Goal: Communication & Community: Share content

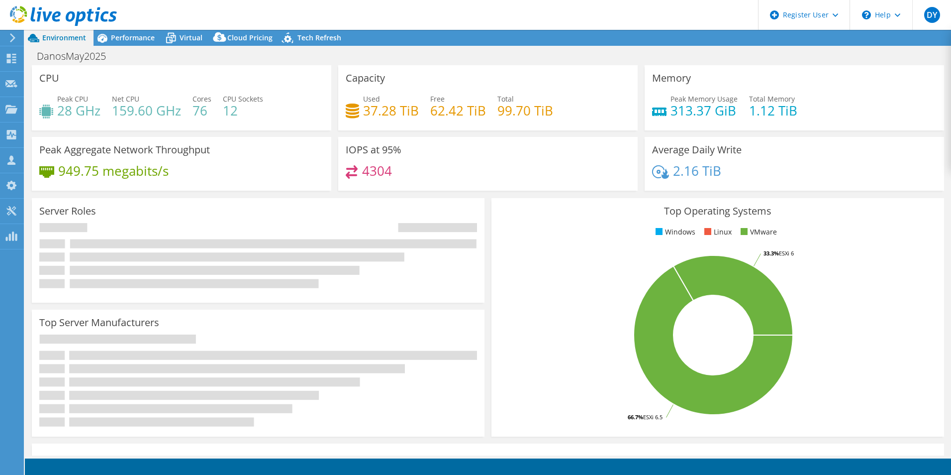
select select "USD"
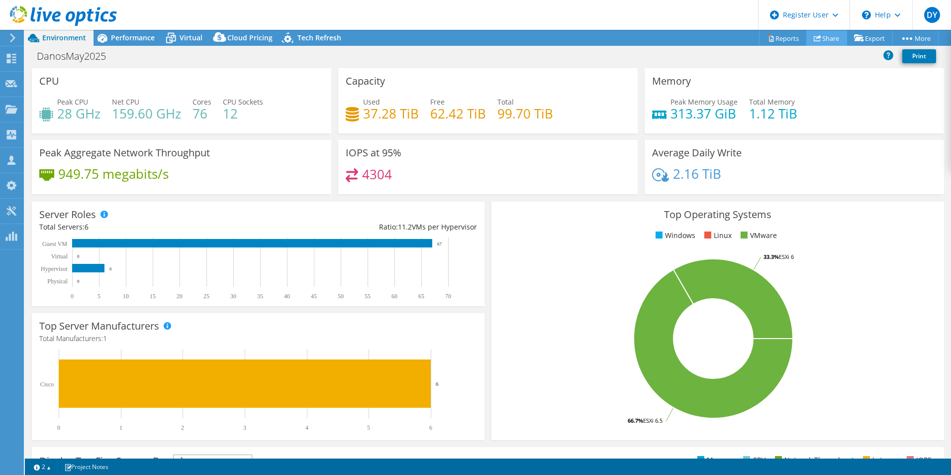
click at [824, 38] on link "Share" at bounding box center [826, 37] width 41 height 15
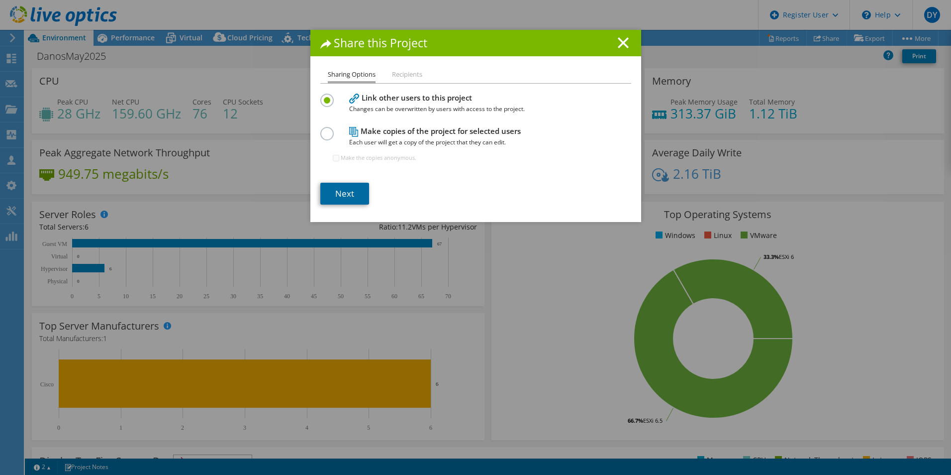
click at [341, 184] on link "Next" at bounding box center [344, 194] width 49 height 22
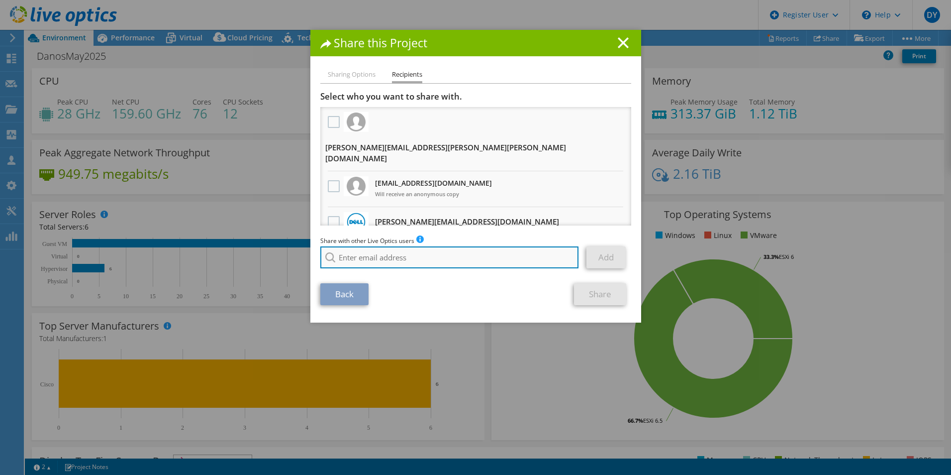
click at [365, 255] on input "search" at bounding box center [449, 257] width 259 height 22
type input "p"
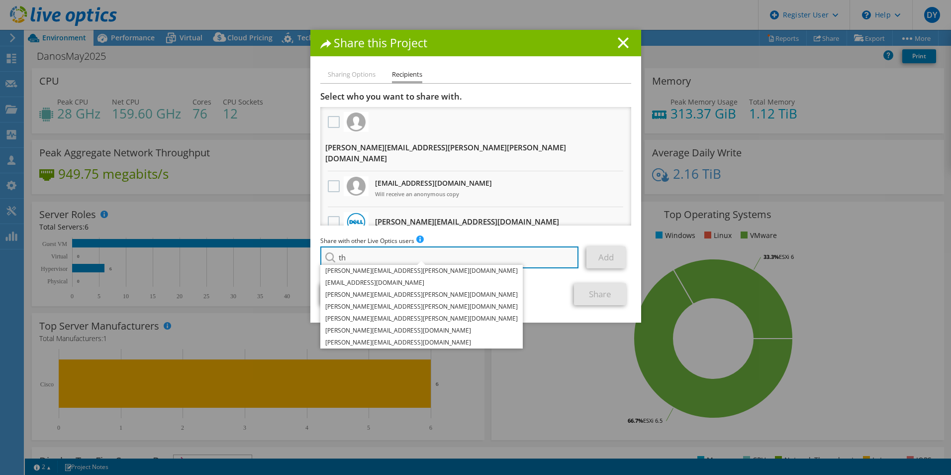
type input "t"
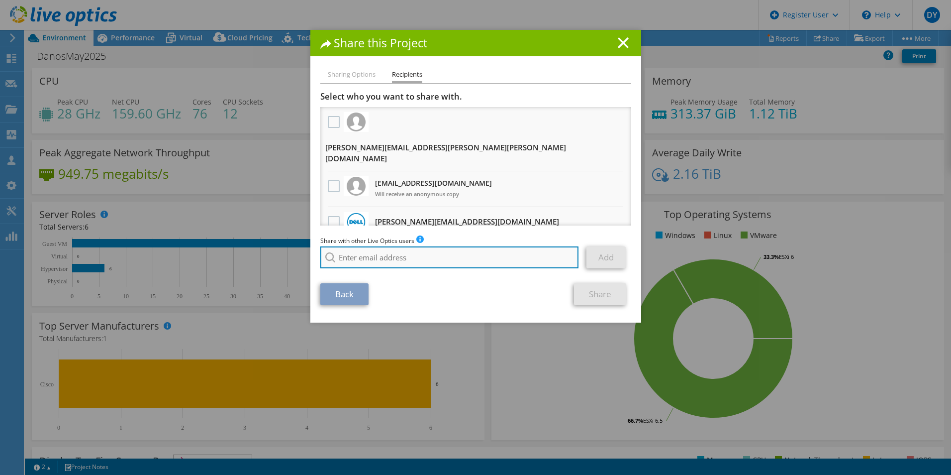
paste input "[PERSON_NAME][EMAIL_ADDRESS][PERSON_NAME][DOMAIN_NAME]"
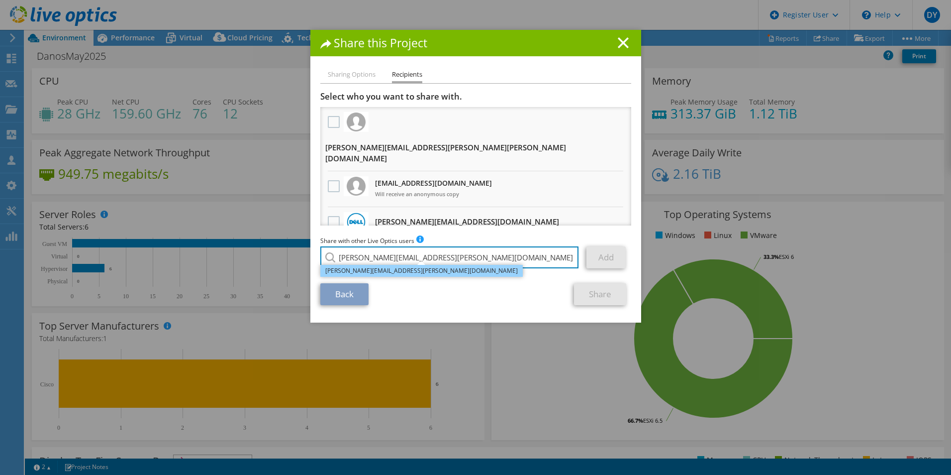
type input "[PERSON_NAME][EMAIL_ADDRESS][PERSON_NAME][DOMAIN_NAME]"
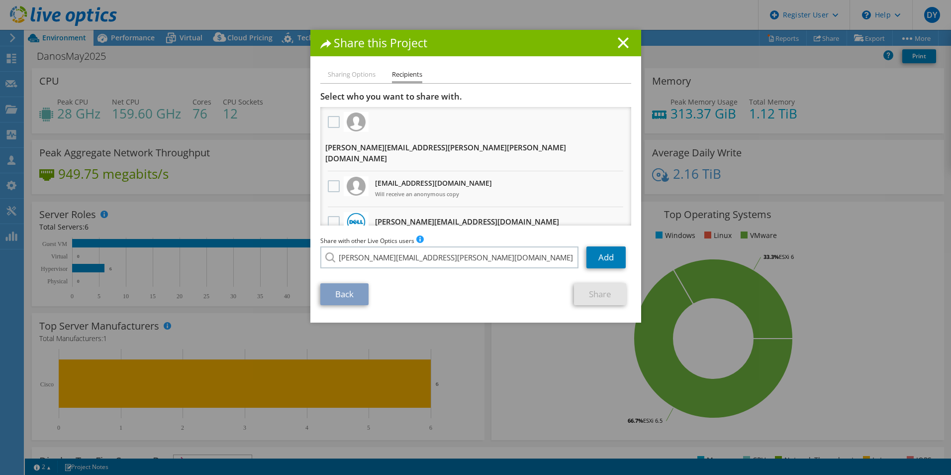
click at [377, 270] on li "[PERSON_NAME][EMAIL_ADDRESS][PERSON_NAME][DOMAIN_NAME]" at bounding box center [421, 264] width 202 height 12
click at [612, 257] on link "Add" at bounding box center [605, 257] width 39 height 22
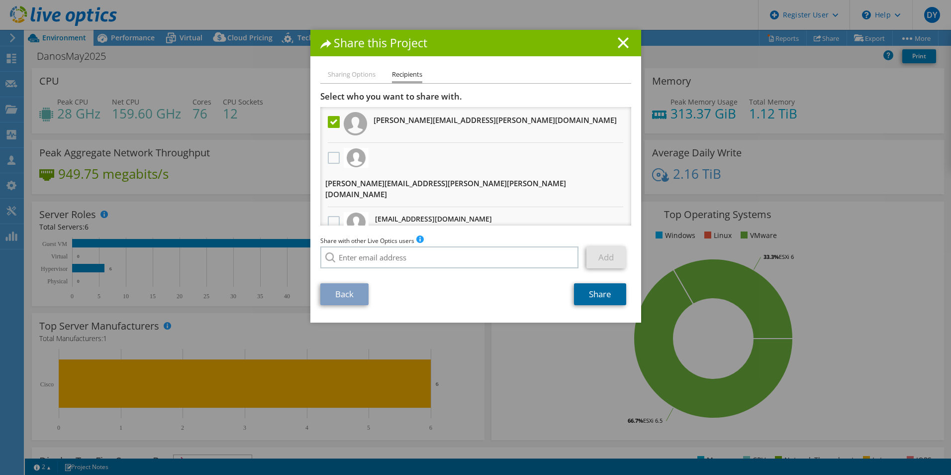
click at [593, 296] on link "Share" at bounding box center [600, 294] width 52 height 22
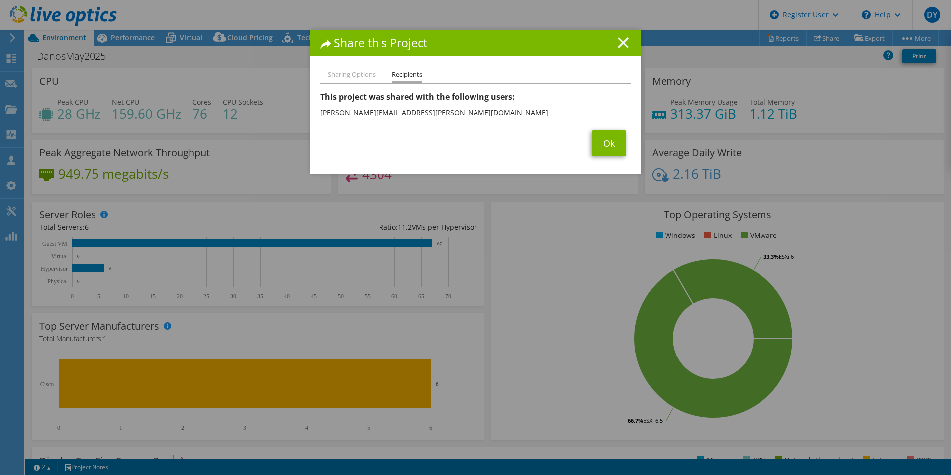
click at [621, 43] on line at bounding box center [623, 43] width 10 height 10
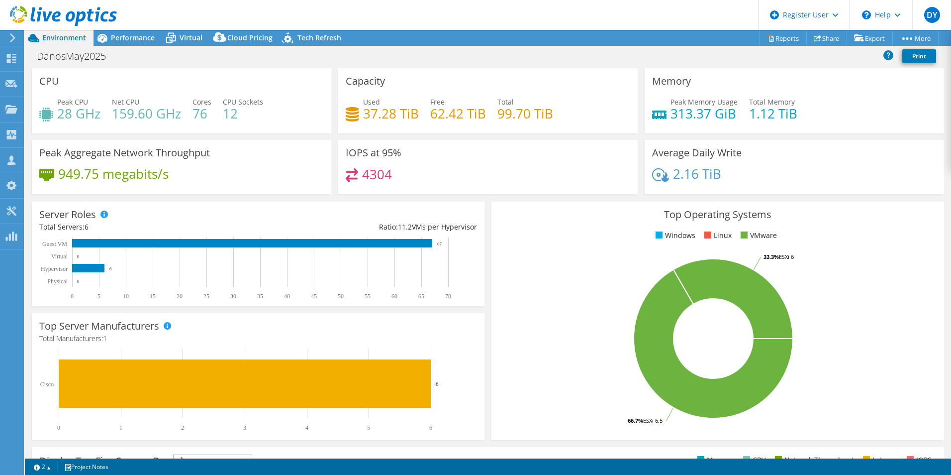
click at [551, 5] on header "DY Dell User [PERSON_NAME] [PERSON_NAME][EMAIL_ADDRESS][PERSON_NAME][DOMAIN_NAM…" at bounding box center [475, 15] width 951 height 30
